Goal: Information Seeking & Learning: Learn about a topic

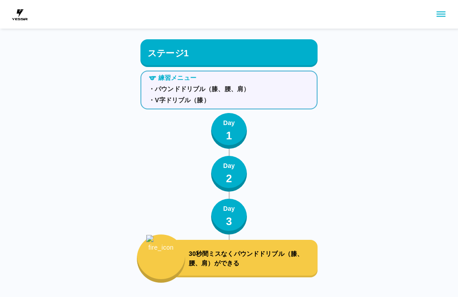
scroll to position [3220, 0]
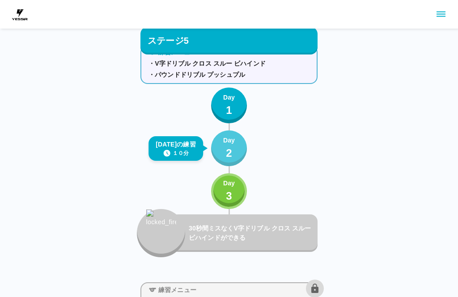
click at [231, 147] on p "2" at bounding box center [229, 153] width 6 height 16
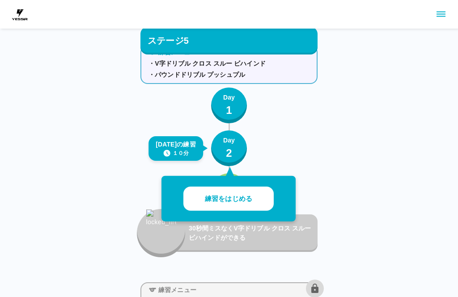
click at [248, 194] on button "練習をはじめる" at bounding box center [228, 199] width 90 height 25
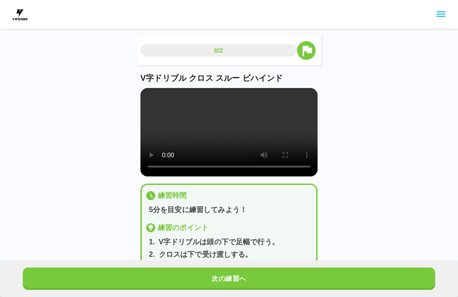
click at [146, 71] on div "0/2 V字ドリブル クロス スルー ビハインド 練習時間 5分を目安に練習してみよう！ 練習のポイント 1 . V字ドリブルは頭の下で足幅で行う。 2 . …" at bounding box center [228, 171] width 177 height 270
click at [168, 97] on video at bounding box center [228, 132] width 177 height 89
click at [160, 93] on video at bounding box center [228, 132] width 177 height 89
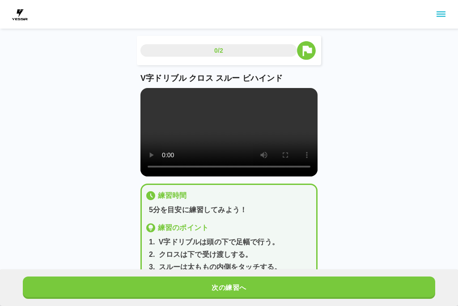
click at [148, 92] on video at bounding box center [228, 132] width 177 height 89
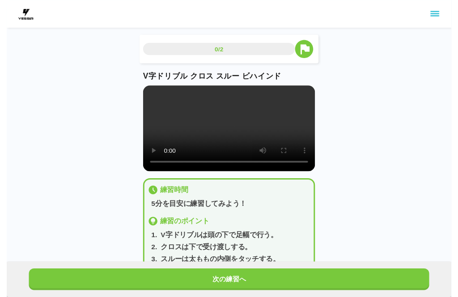
scroll to position [9, 0]
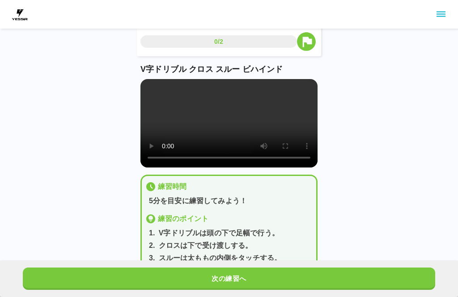
click at [307, 276] on button "次の練習へ" at bounding box center [229, 279] width 412 height 22
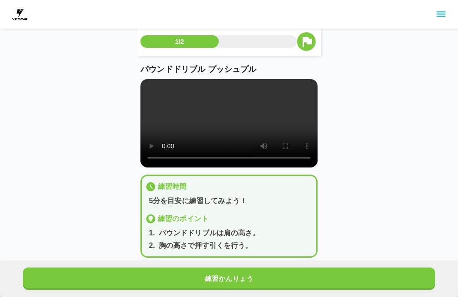
scroll to position [0, 0]
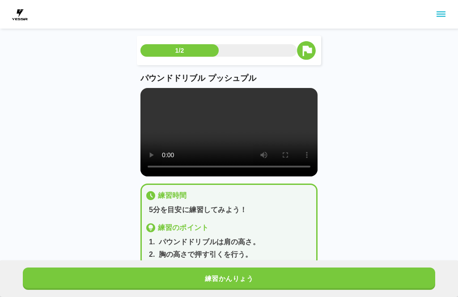
click at [231, 132] on video at bounding box center [228, 132] width 177 height 89
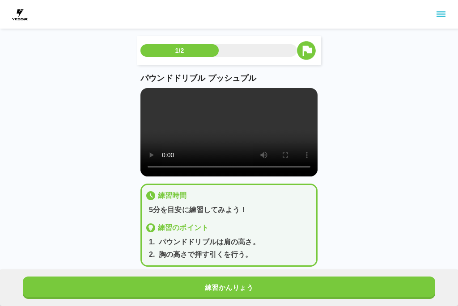
click at [140, 91] on div "パウンドドリブル プッシュプル" at bounding box center [228, 124] width 177 height 104
click at [152, 94] on video at bounding box center [228, 132] width 177 height 89
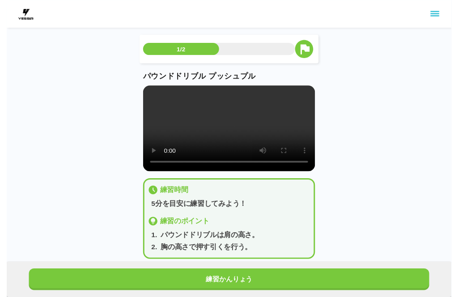
scroll to position [9, 0]
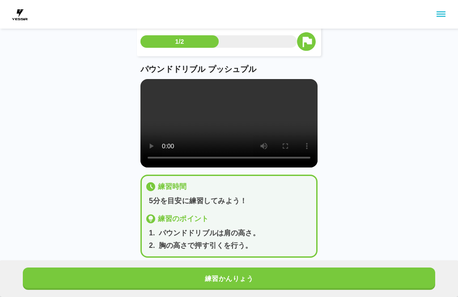
click at [146, 94] on video at bounding box center [228, 123] width 177 height 89
click at [145, 95] on video at bounding box center [228, 123] width 177 height 89
click at [152, 93] on video at bounding box center [228, 123] width 177 height 89
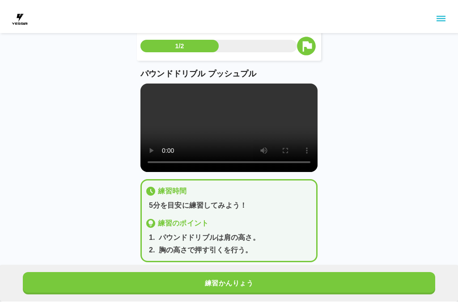
scroll to position [0, 0]
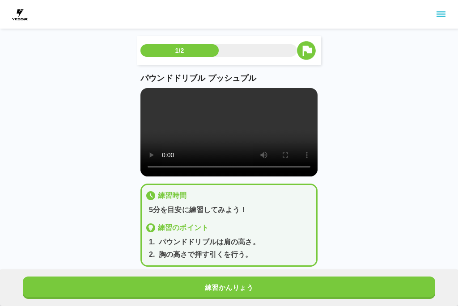
click at [146, 92] on video at bounding box center [228, 132] width 177 height 89
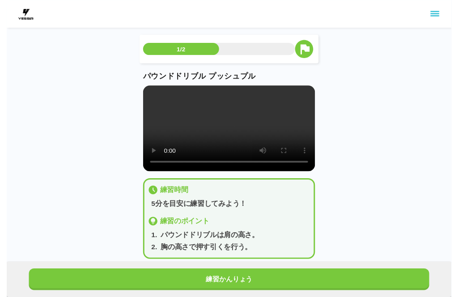
scroll to position [9, 0]
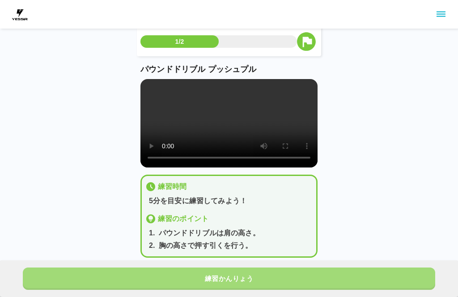
click at [202, 283] on button "練習かんりょう" at bounding box center [229, 279] width 412 height 22
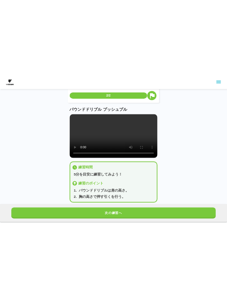
scroll to position [0, 0]
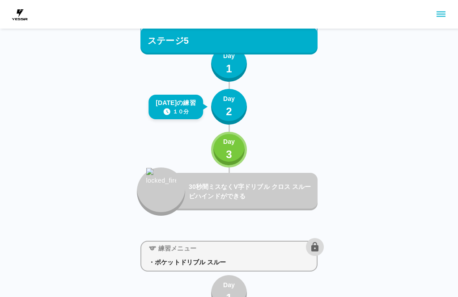
scroll to position [3259, 0]
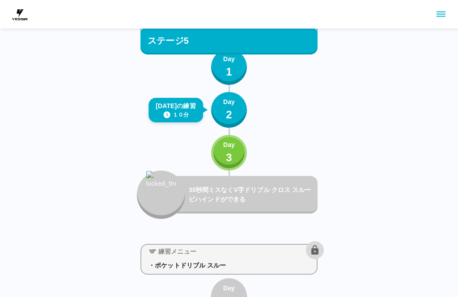
click at [226, 105] on p "Day" at bounding box center [229, 101] width 12 height 9
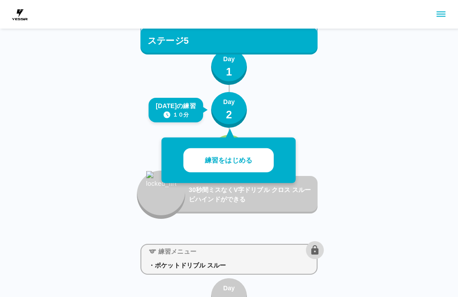
click at [249, 158] on p "練習をはじめる" at bounding box center [228, 161] width 47 height 10
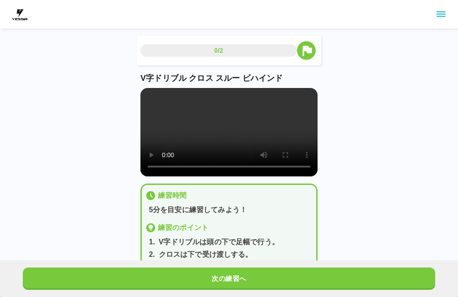
click at [293, 287] on button "次の練習へ" at bounding box center [229, 279] width 412 height 22
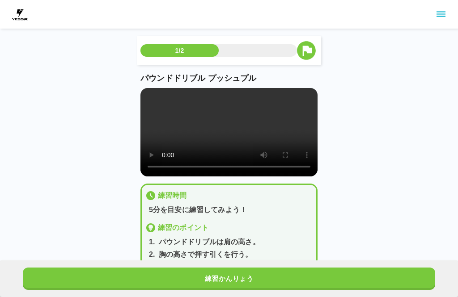
click at [224, 133] on video at bounding box center [228, 132] width 177 height 89
click at [147, 104] on video at bounding box center [228, 132] width 177 height 89
click at [143, 93] on video at bounding box center [228, 132] width 177 height 89
click at [148, 96] on video at bounding box center [228, 132] width 177 height 89
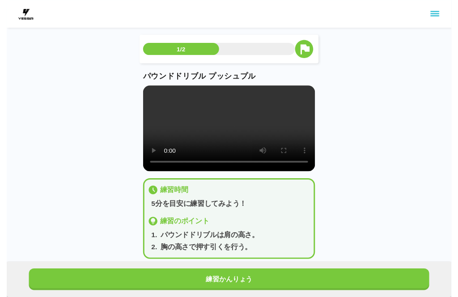
scroll to position [9, 0]
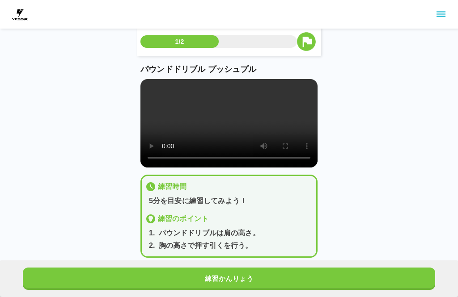
click at [142, 90] on video at bounding box center [228, 123] width 177 height 89
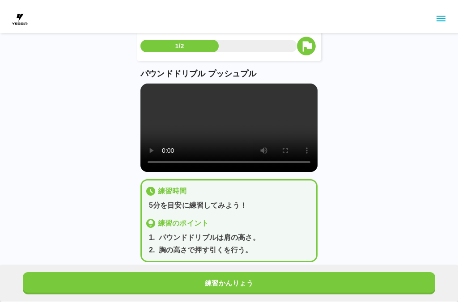
scroll to position [0, 0]
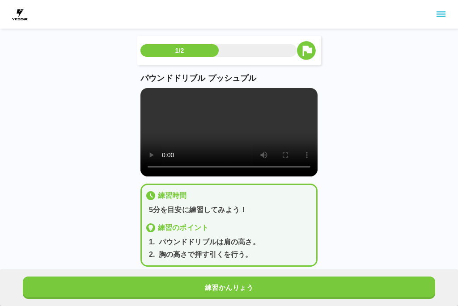
click at [141, 99] on video at bounding box center [228, 132] width 177 height 89
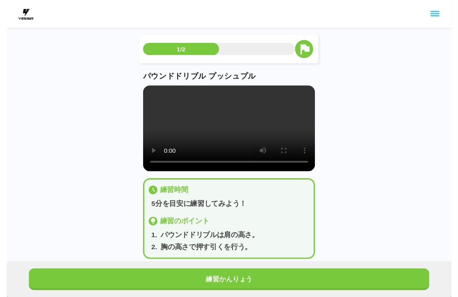
scroll to position [9, 0]
